Goal: Task Accomplishment & Management: Use online tool/utility

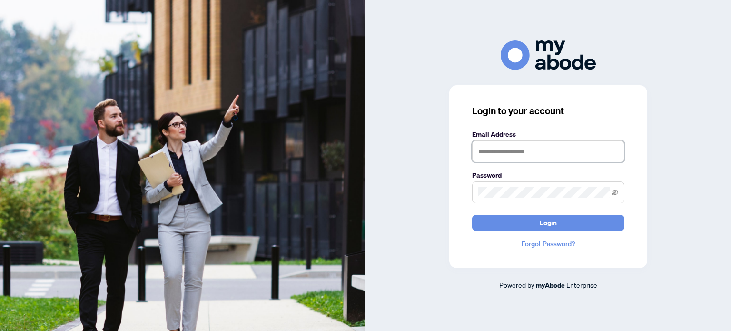
click at [521, 158] on input "text" at bounding box center [548, 151] width 152 height 22
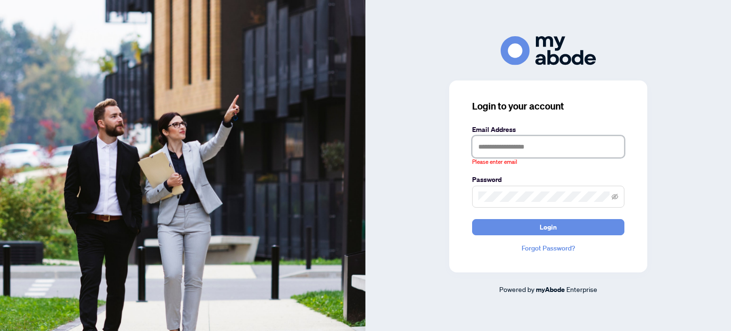
type input "**********"
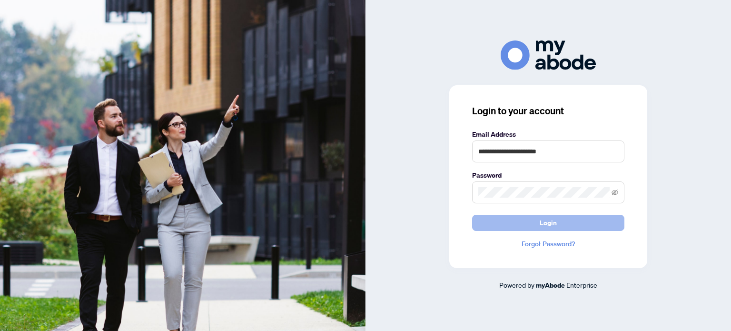
click at [529, 226] on button "Login" at bounding box center [548, 223] width 152 height 16
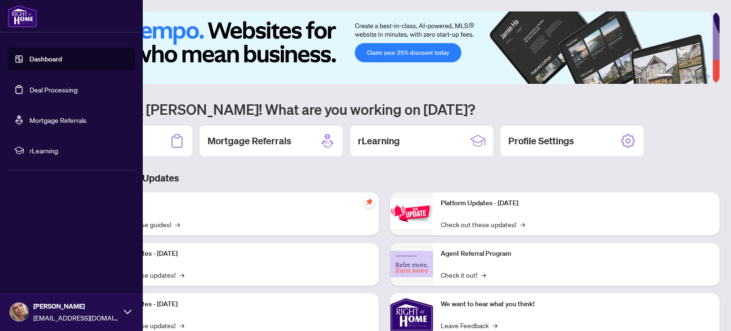
click at [31, 60] on link "Dashboard" at bounding box center [45, 59] width 32 height 9
click at [42, 85] on link "Deal Processing" at bounding box center [53, 89] width 48 height 9
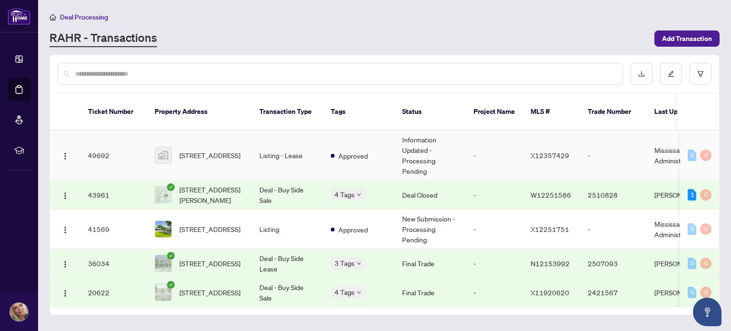
click at [160, 130] on td "[STREET_ADDRESS]" at bounding box center [199, 155] width 105 height 50
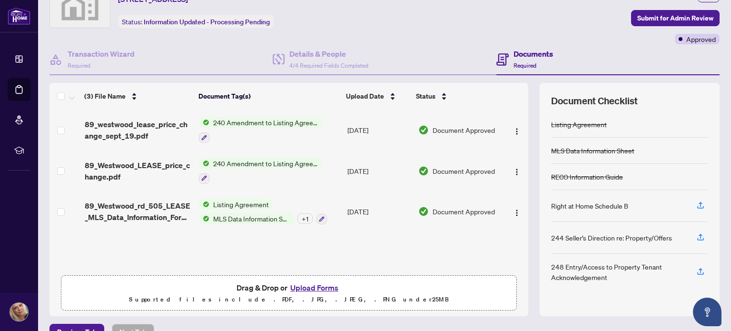
scroll to position [67, 0]
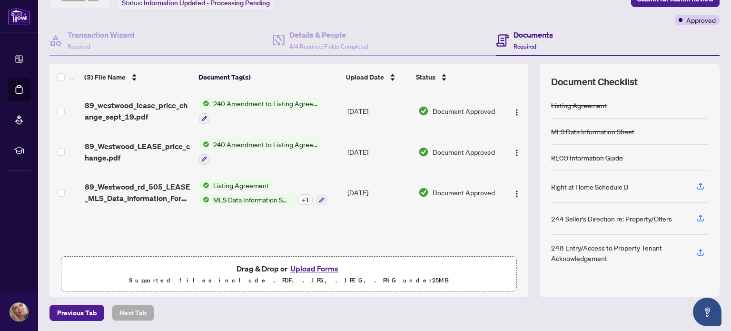
click at [301, 266] on button "Upload Forms" at bounding box center [314, 268] width 54 height 12
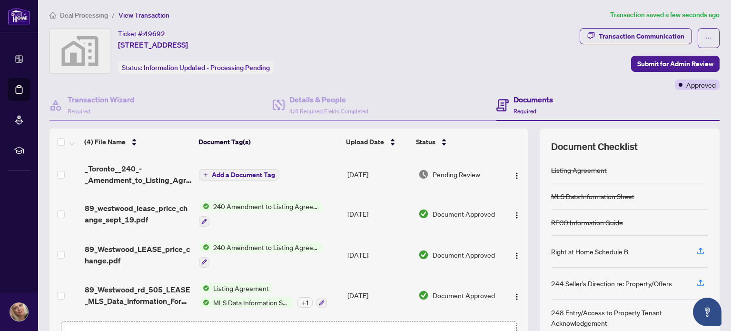
scroll to position [0, 0]
